Goal: Information Seeking & Learning: Compare options

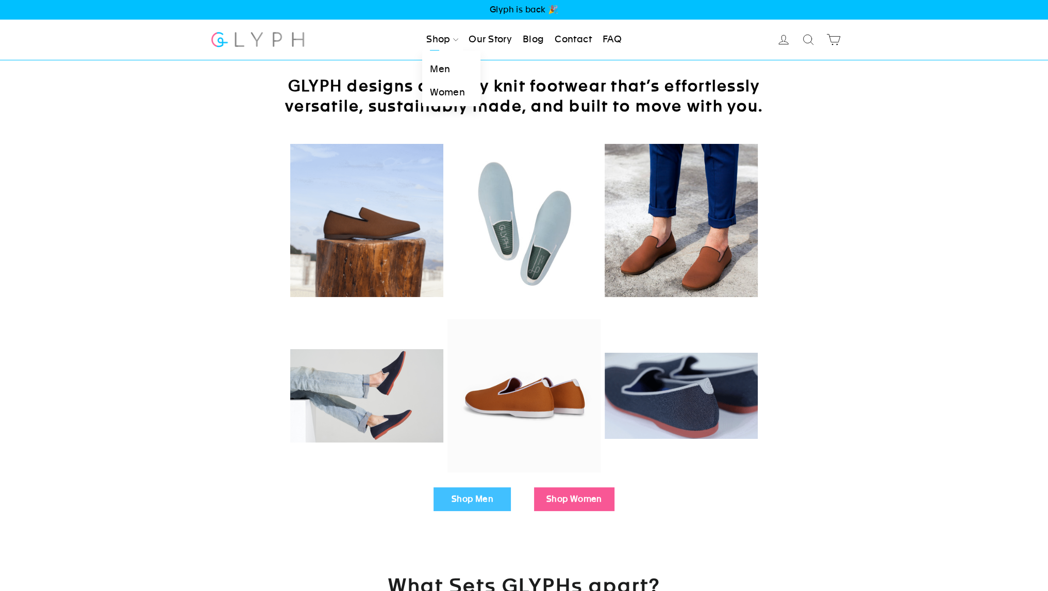
click at [427, 32] on link "Shop" at bounding box center [442, 39] width 40 height 23
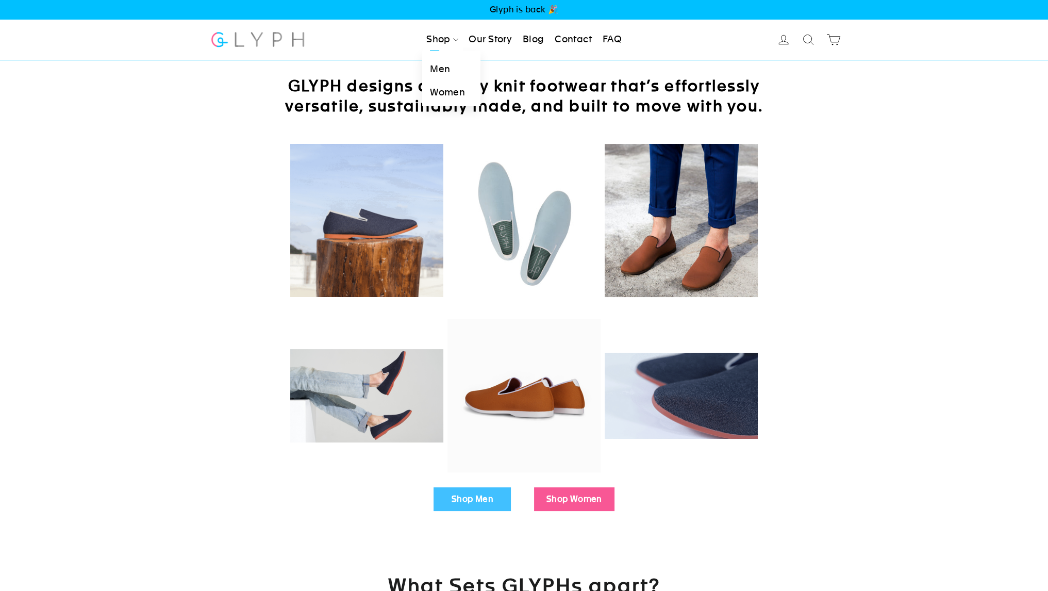
click at [445, 73] on link "Men" at bounding box center [451, 69] width 58 height 23
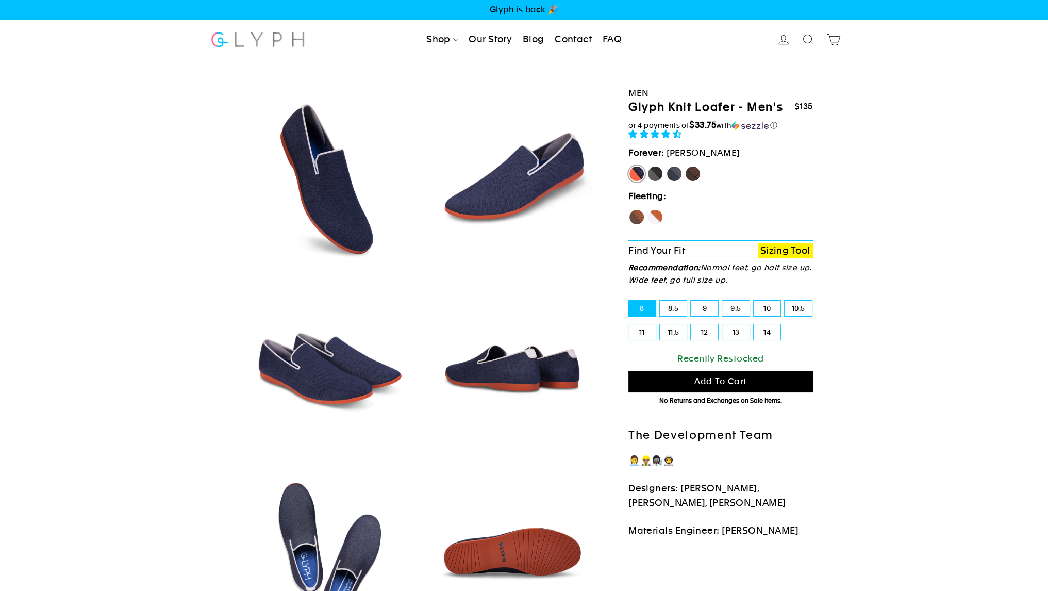
select select "highest-rating"
click at [664, 209] on fieldset "Hawk Fox" at bounding box center [720, 219] width 184 height 21
click at [658, 213] on label "Fox" at bounding box center [655, 217] width 16 height 16
click at [647, 209] on input "Fox" at bounding box center [647, 209] width 1 height 1
radio input "true"
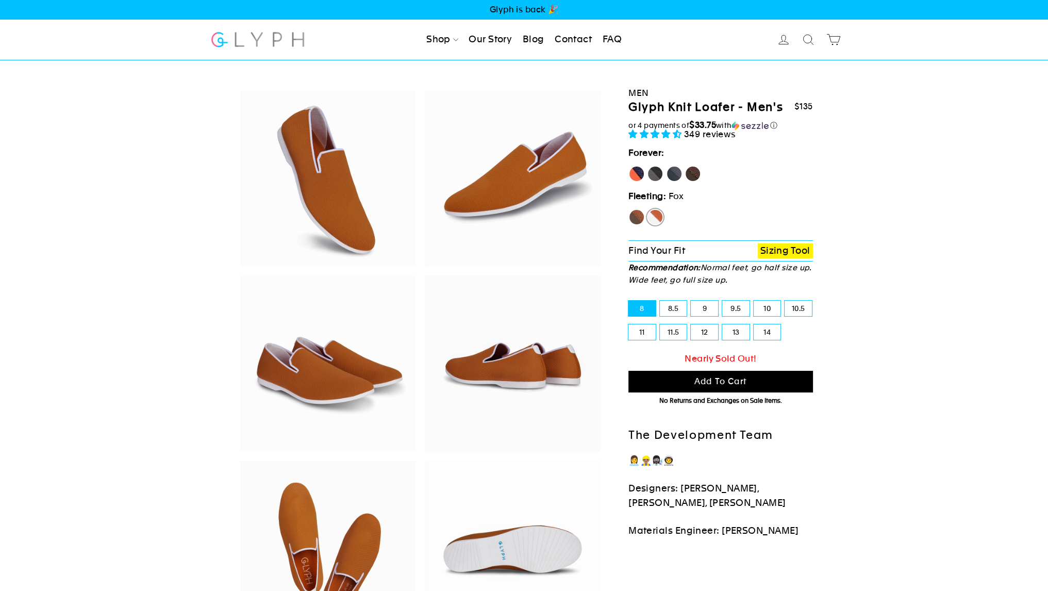
click at [661, 166] on label "Panther" at bounding box center [655, 173] width 16 height 16
click at [647, 166] on input "Panther" at bounding box center [647, 165] width 1 height 1
radio input "true"
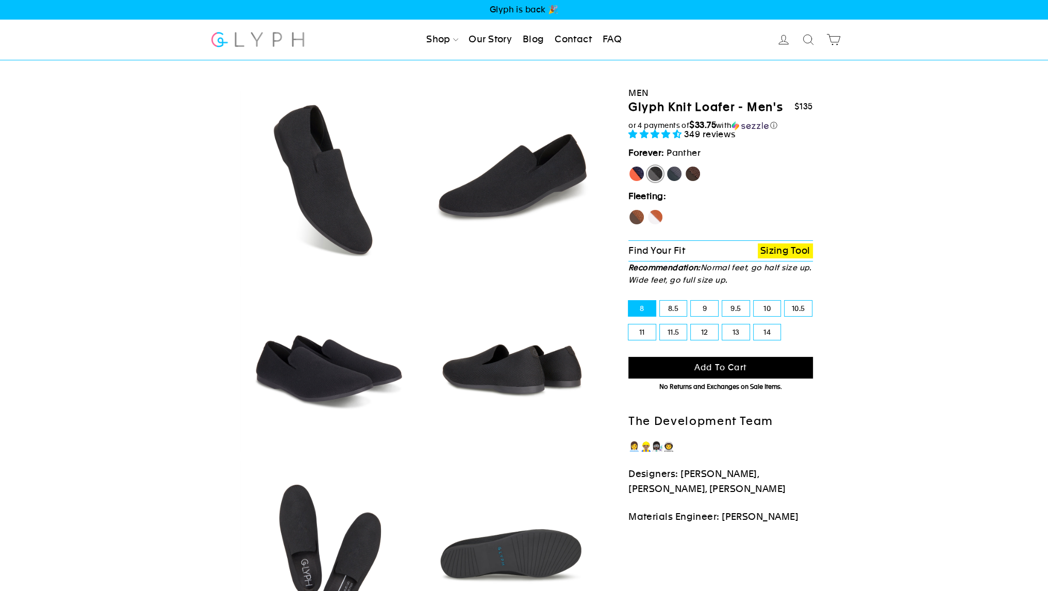
click at [675, 173] on label "Rhino" at bounding box center [674, 173] width 16 height 16
click at [666, 166] on input "Rhino" at bounding box center [666, 165] width 1 height 1
radio input "true"
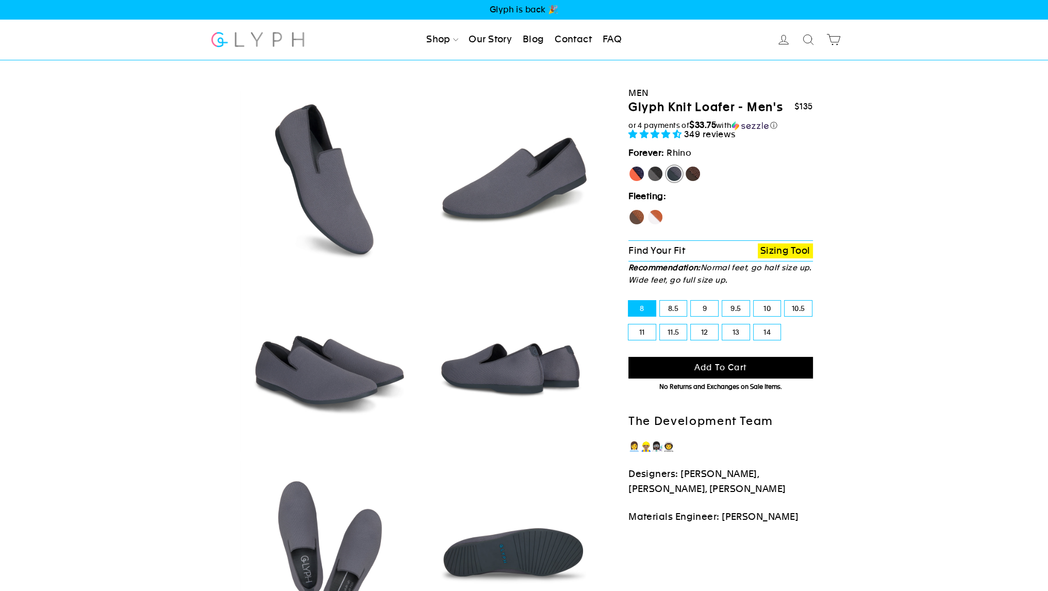
click at [660, 171] on label "Panther" at bounding box center [655, 173] width 16 height 16
click at [647, 166] on input "Panther" at bounding box center [647, 165] width 1 height 1
radio input "true"
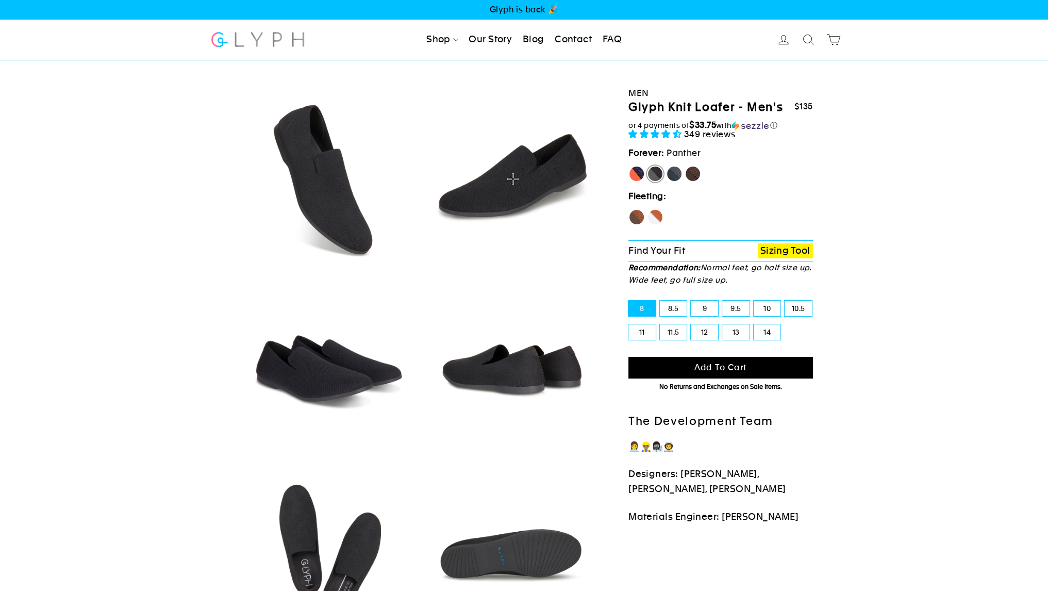
click at [474, 220] on img at bounding box center [513, 179] width 176 height 176
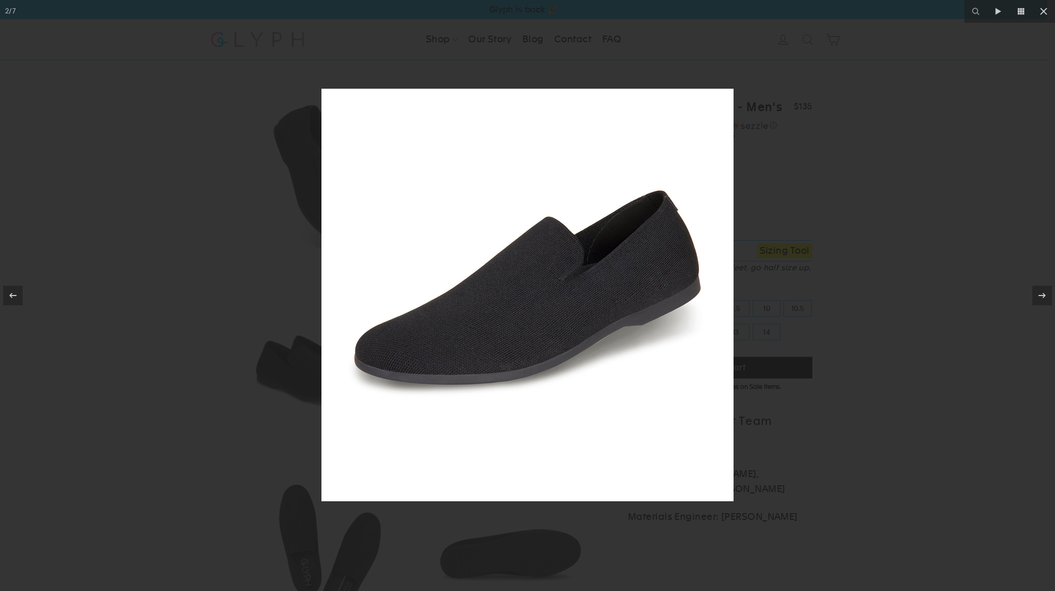
click at [1047, 128] on div at bounding box center [527, 295] width 1055 height 591
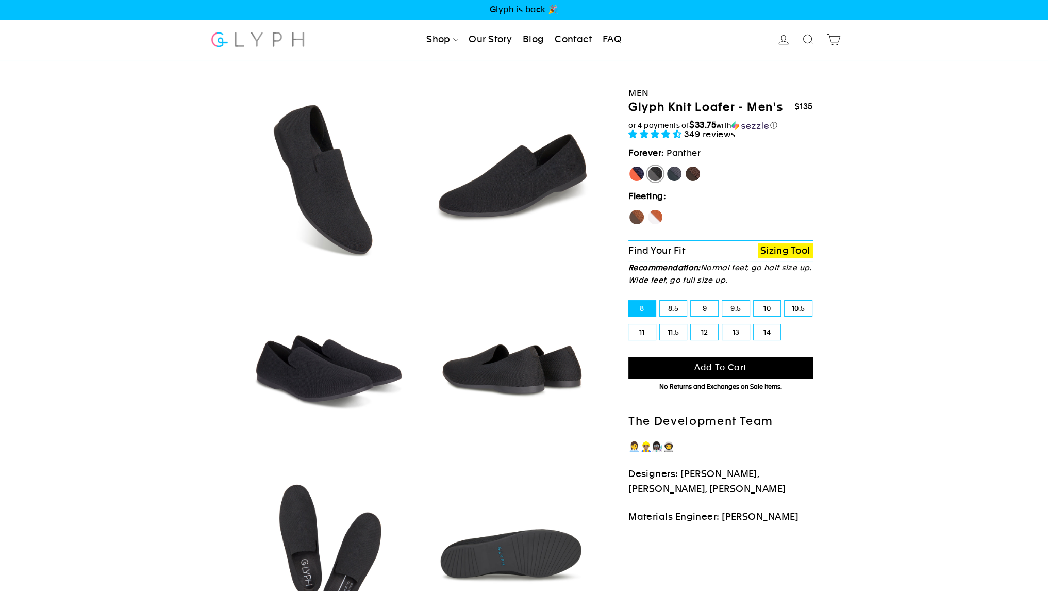
click at [684, 167] on fieldset "Marlin Panther Rhino Mustang" at bounding box center [720, 175] width 184 height 21
click at [691, 168] on label "Mustang" at bounding box center [692, 173] width 16 height 16
click at [685, 166] on input "Mustang" at bounding box center [684, 165] width 1 height 1
radio input "true"
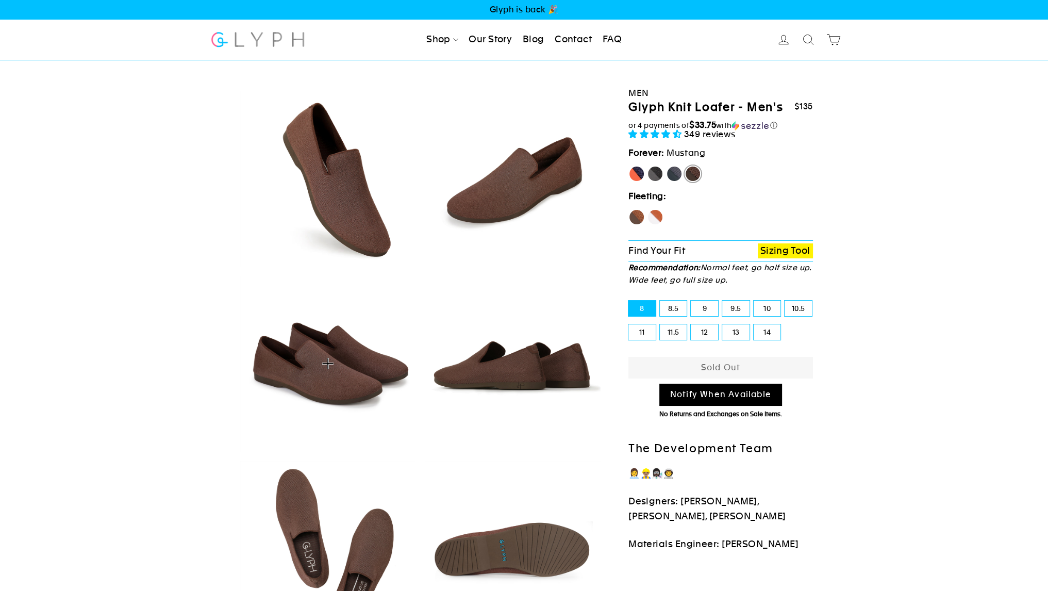
click at [356, 352] on img at bounding box center [328, 364] width 176 height 176
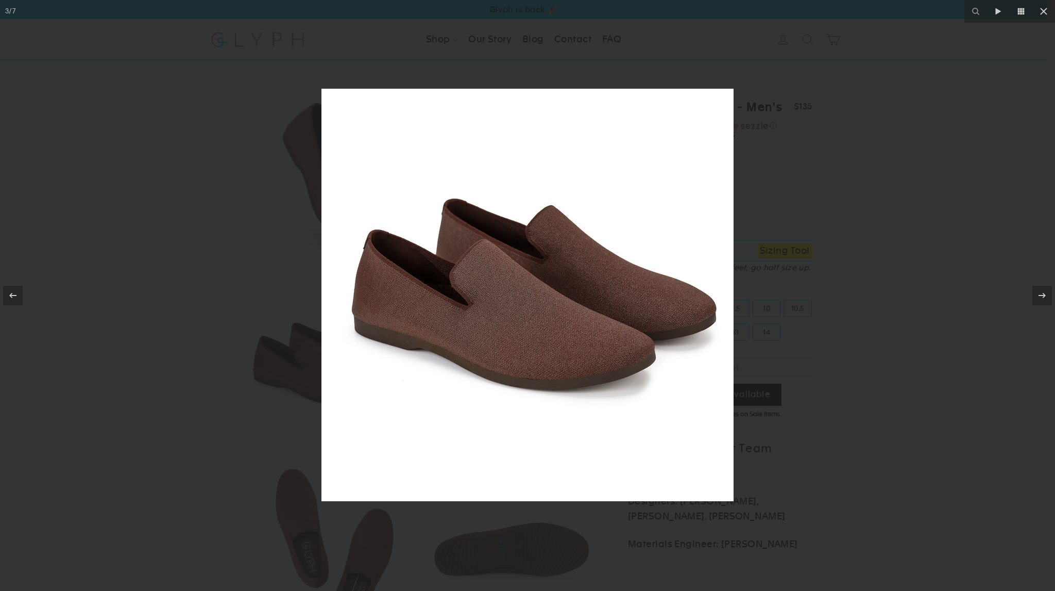
click at [823, 251] on div at bounding box center [527, 295] width 1055 height 591
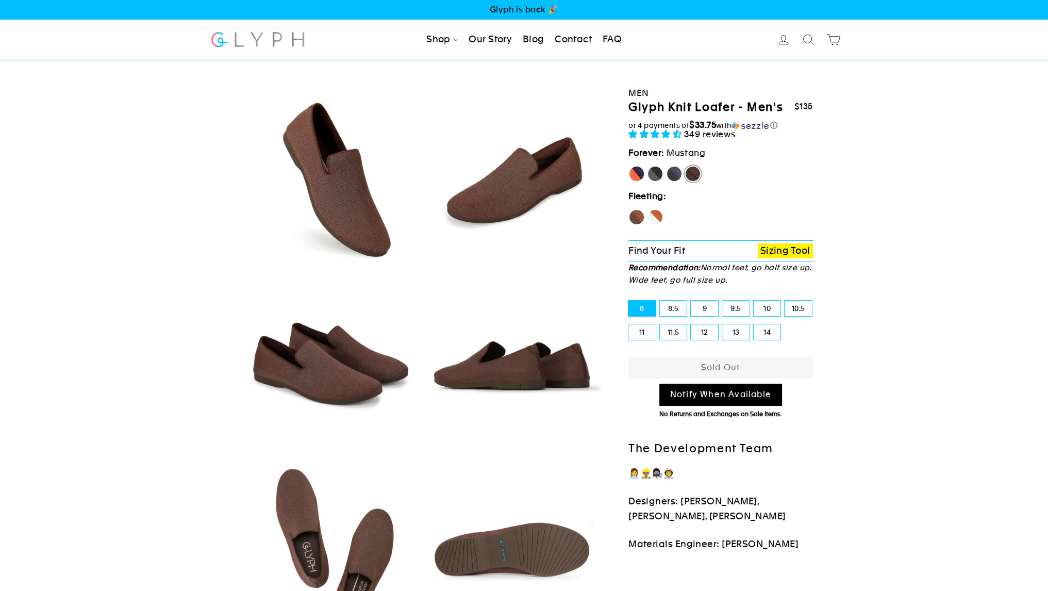
click at [658, 215] on label "Fox" at bounding box center [655, 217] width 16 height 16
click at [647, 209] on input "Fox" at bounding box center [647, 209] width 1 height 1
radio input "true"
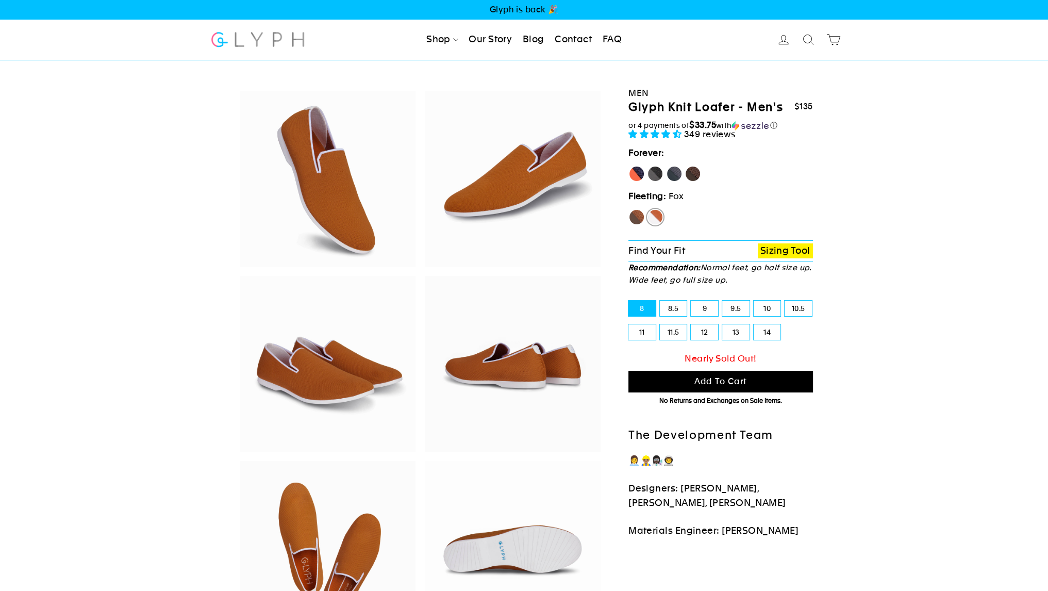
click at [697, 181] on div "Mustang" at bounding box center [692, 175] width 16 height 21
click at [674, 176] on label "Rhino" at bounding box center [674, 173] width 16 height 16
click at [666, 166] on input "Rhino" at bounding box center [666, 165] width 1 height 1
radio input "true"
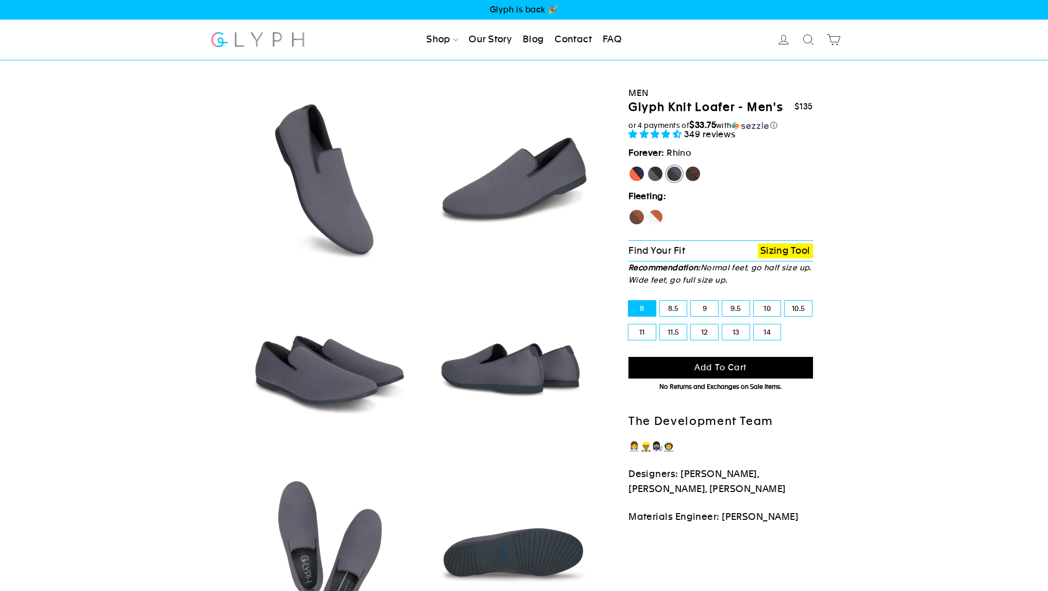
click at [692, 173] on label "Mustang" at bounding box center [692, 173] width 16 height 16
click at [685, 166] on input "Mustang" at bounding box center [684, 165] width 1 height 1
radio input "true"
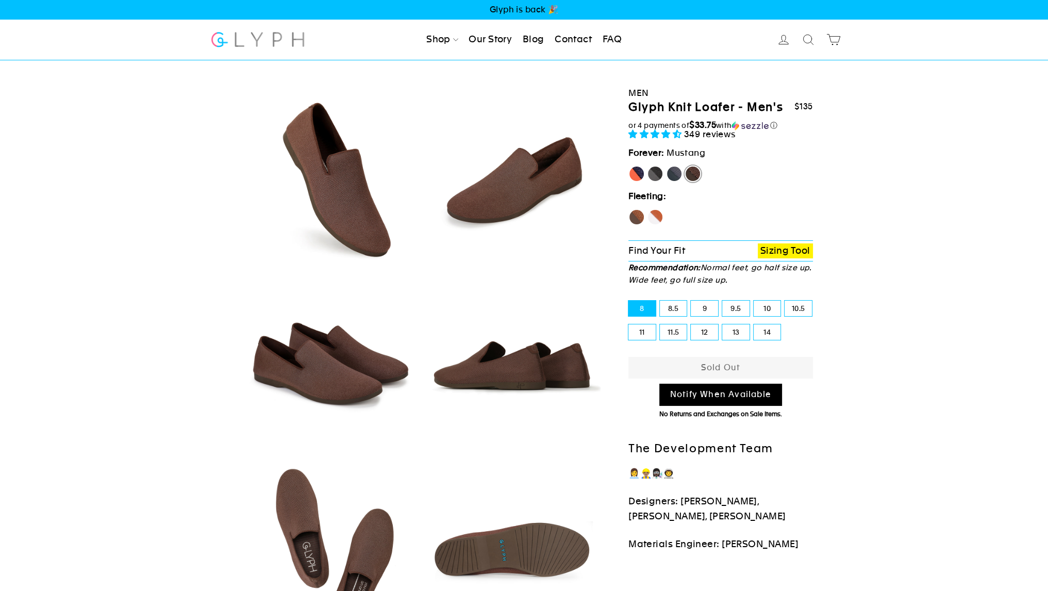
click at [660, 173] on label "Panther" at bounding box center [655, 173] width 16 height 16
click at [647, 166] on input "Panther" at bounding box center [647, 165] width 1 height 1
radio input "true"
